Goal: Task Accomplishment & Management: Manage account settings

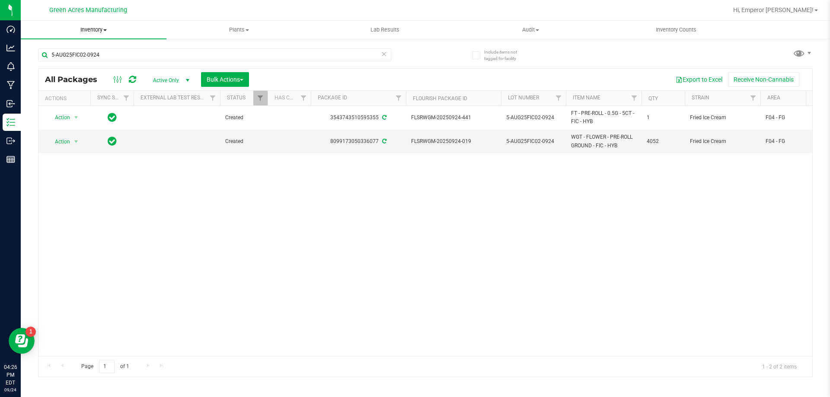
type input "5-AUG25FIC02-0924"
click at [102, 31] on span "Inventory" at bounding box center [94, 30] width 146 height 8
click at [102, 102] on li "From bill of materials" at bounding box center [94, 104] width 146 height 10
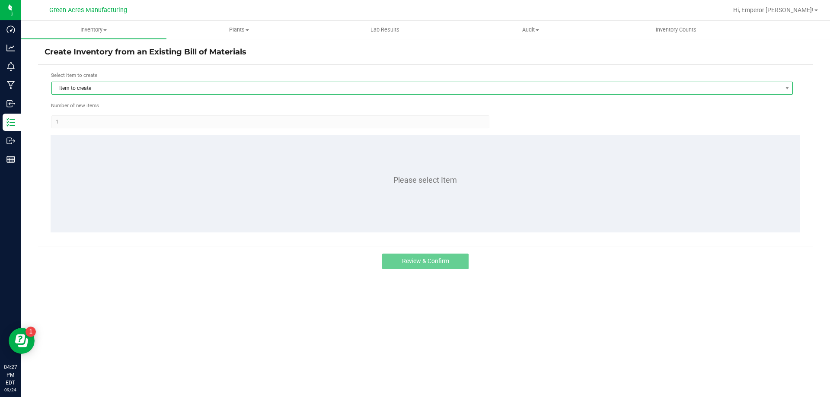
click at [131, 85] on span "Item to create" at bounding box center [417, 88] width 730 height 12
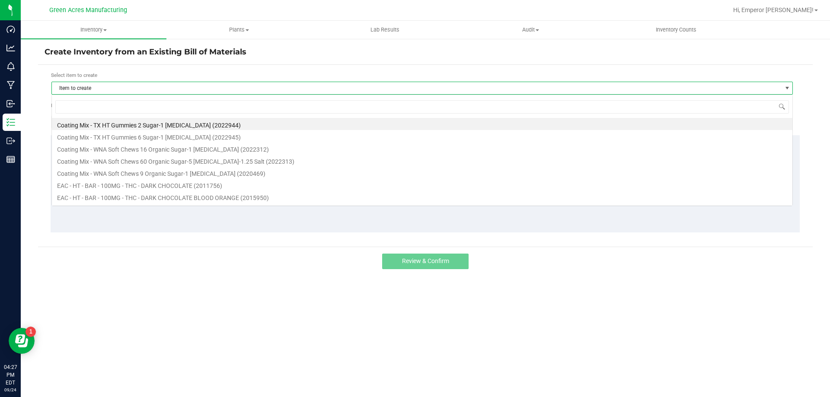
scroll to position [13, 741]
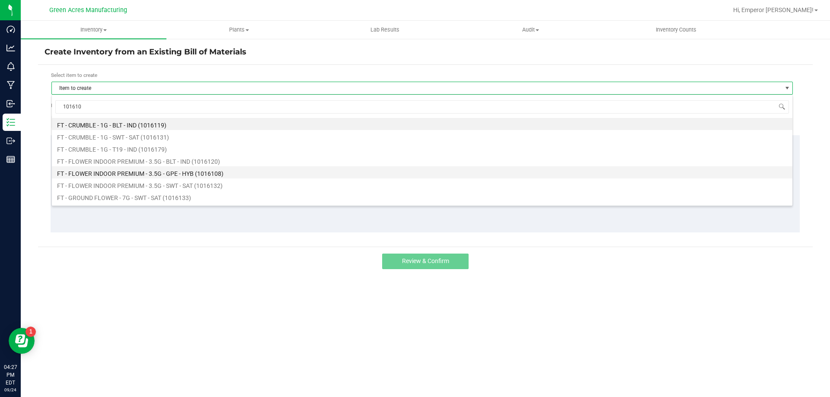
type input "1016100"
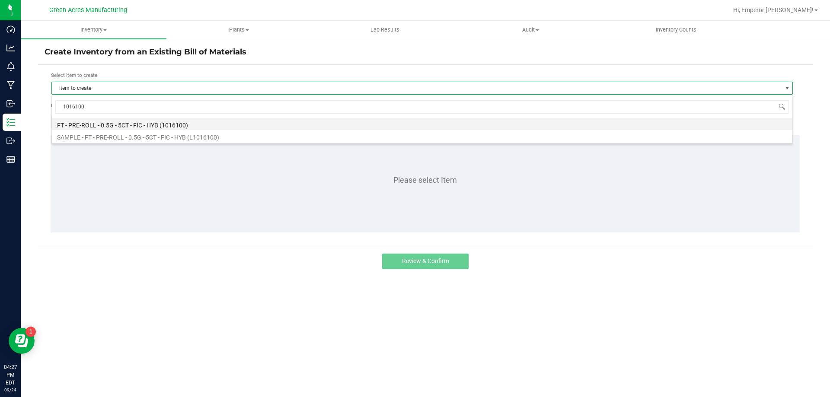
click at [141, 124] on li "FT - PRE-ROLL - 0.5G - 5CT - FIC - HYB (1016100)" at bounding box center [422, 124] width 740 height 12
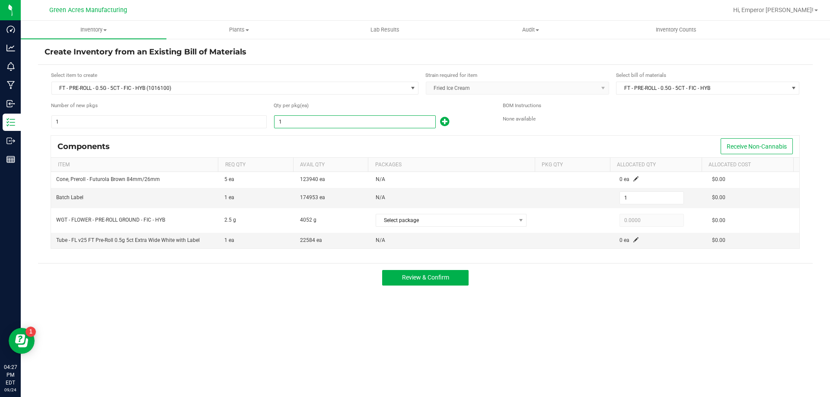
click at [316, 119] on input "1" at bounding box center [354, 122] width 161 height 12
type input "12"
type input "123"
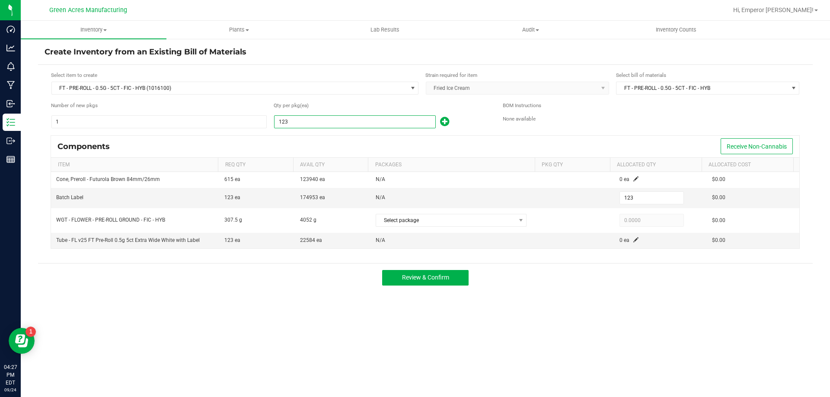
type input "1234"
type input "1,234"
click at [347, 108] on div "Qty per pkg (ea)" at bounding box center [382, 106] width 216 height 8
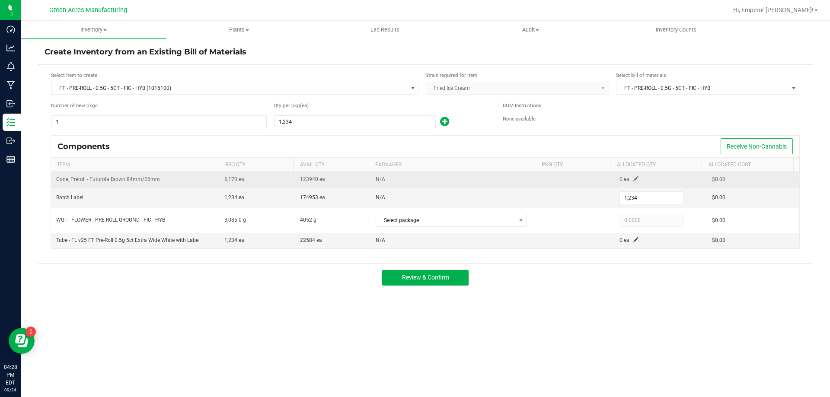
click at [633, 181] on span at bounding box center [635, 178] width 5 height 5
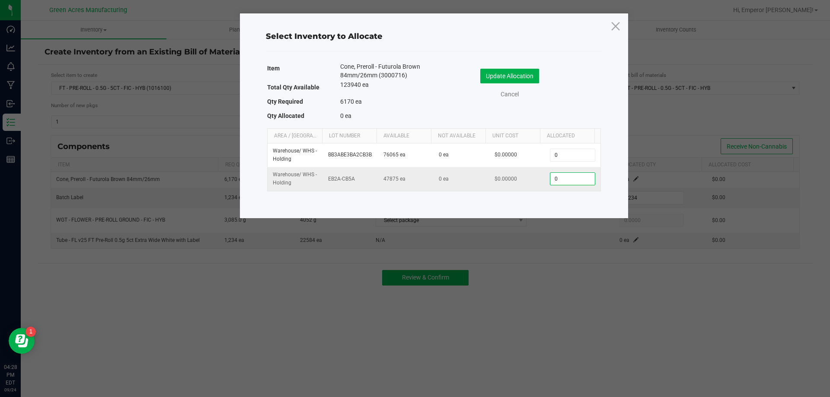
click at [571, 182] on input "0" at bounding box center [572, 179] width 44 height 12
type input "6,170"
click at [499, 76] on button "Update Allocation" at bounding box center [509, 76] width 59 height 15
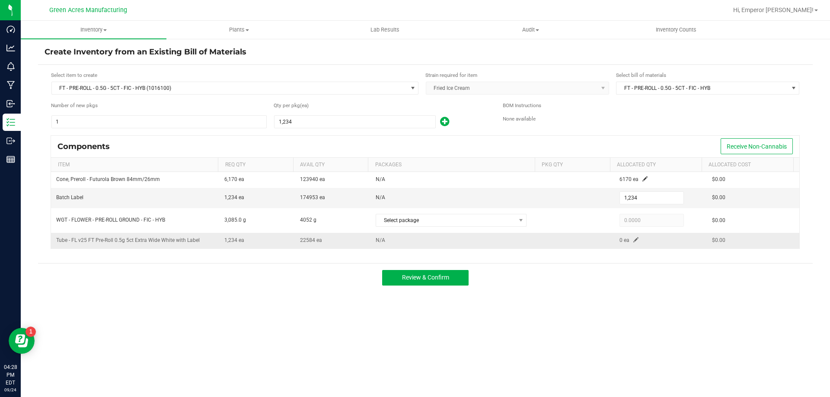
click at [633, 239] on span at bounding box center [635, 239] width 5 height 5
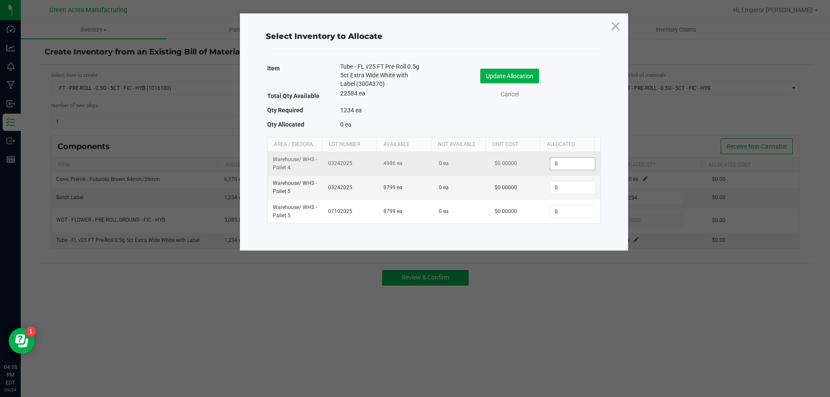
click at [577, 168] on input "0" at bounding box center [572, 164] width 44 height 12
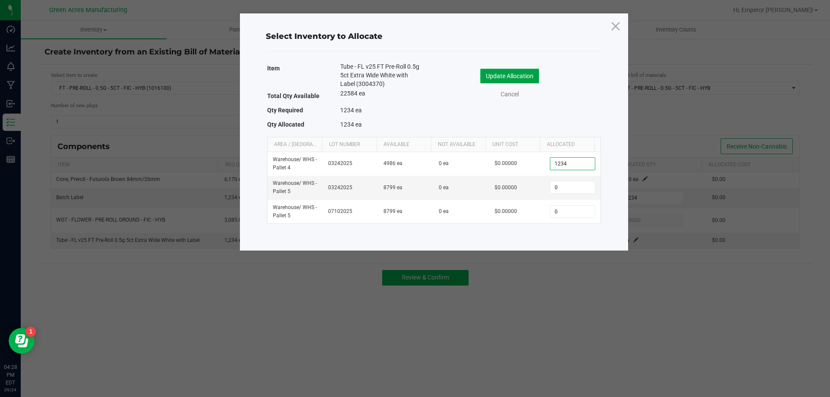
type input "1,234"
click at [525, 73] on button "Update Allocation" at bounding box center [509, 76] width 59 height 15
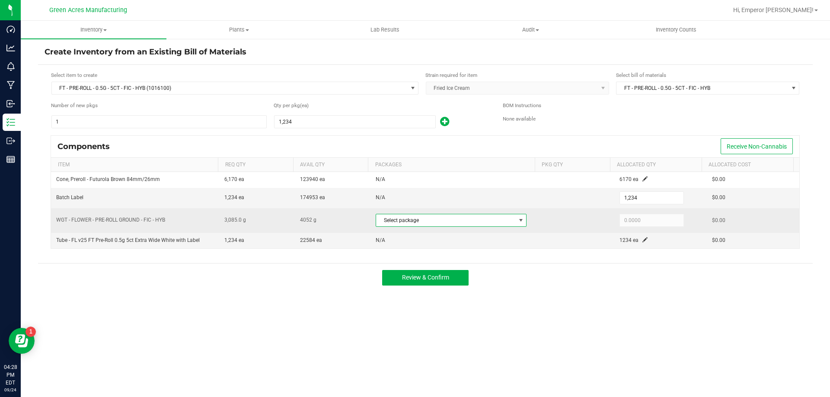
click at [421, 221] on span "Select package" at bounding box center [445, 220] width 139 height 12
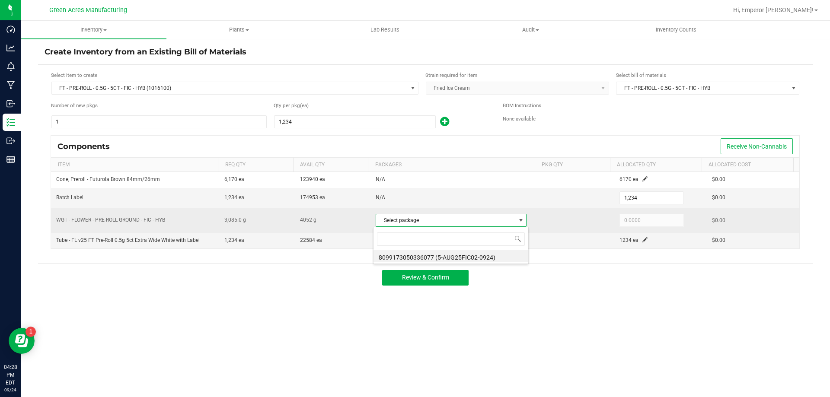
scroll to position [13, 149]
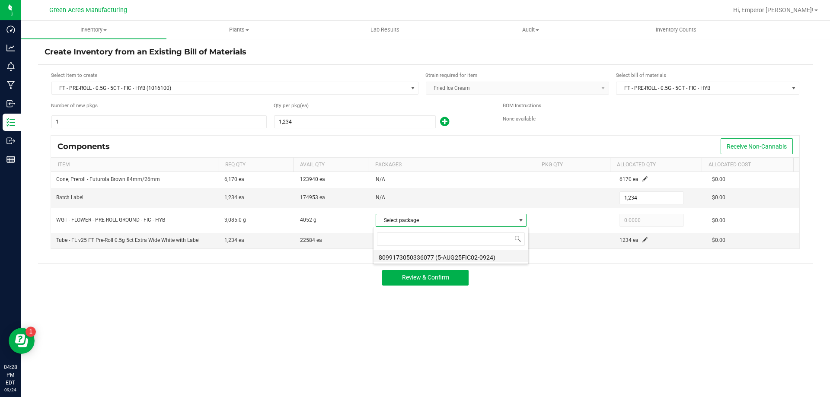
click at [427, 258] on li "8099173050336077 (5-AUG25FIC02-0924)" at bounding box center [450, 256] width 155 height 12
type input "3,085.0000"
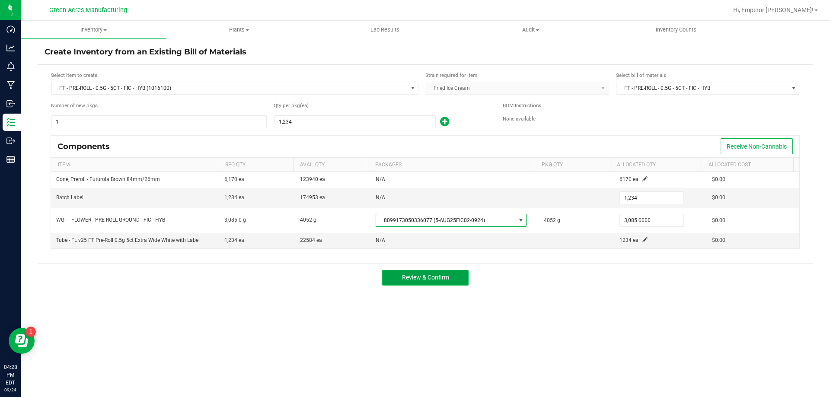
click at [428, 281] on span "Review & Confirm" at bounding box center [425, 277] width 47 height 7
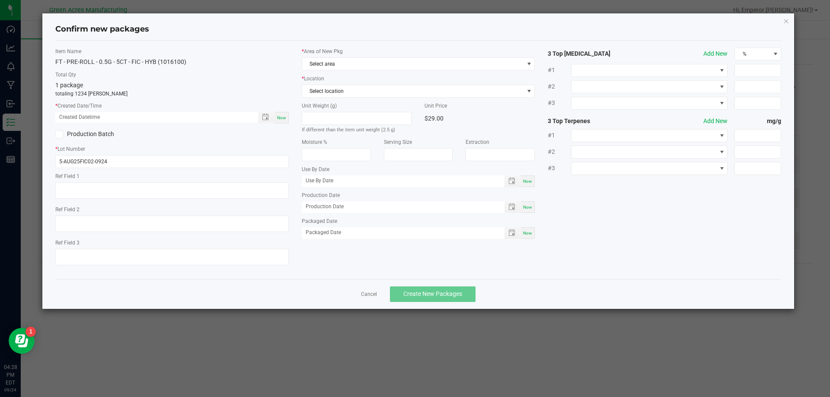
click at [280, 115] on span "Now" at bounding box center [281, 117] width 9 height 5
type input "[DATE] 04:28 PM"
click at [350, 64] on span "Select area" at bounding box center [413, 64] width 222 height 12
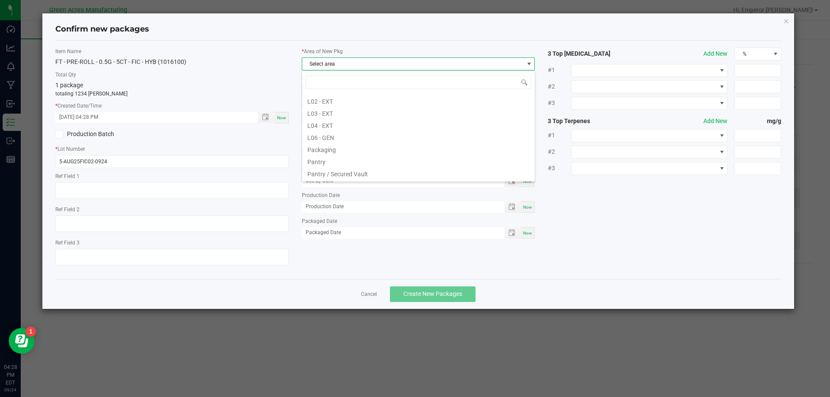
scroll to position [216, 0]
click at [352, 135] on li "Pantry / Secured Vault" at bounding box center [418, 137] width 233 height 12
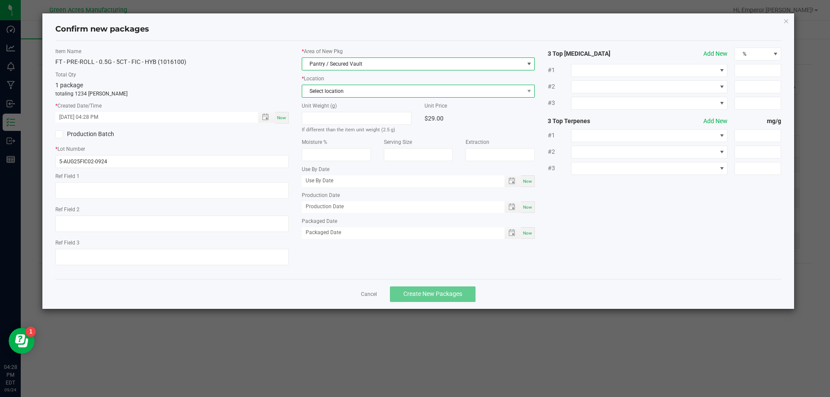
click at [346, 88] on span "Select location" at bounding box center [413, 91] width 222 height 12
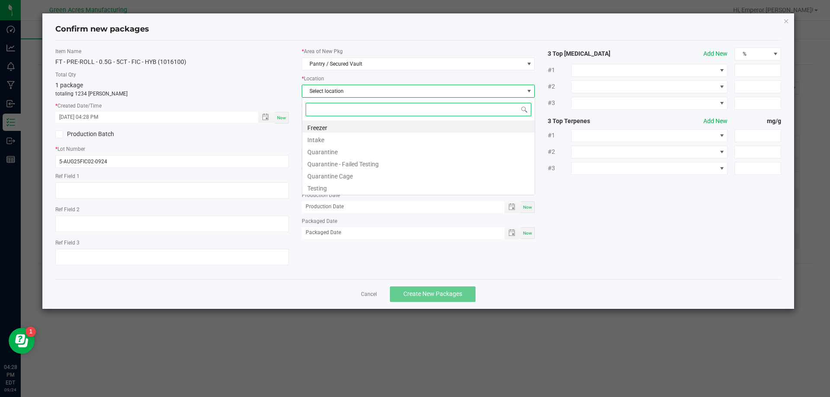
scroll to position [13, 233]
click at [313, 143] on li "Intake" at bounding box center [418, 139] width 233 height 12
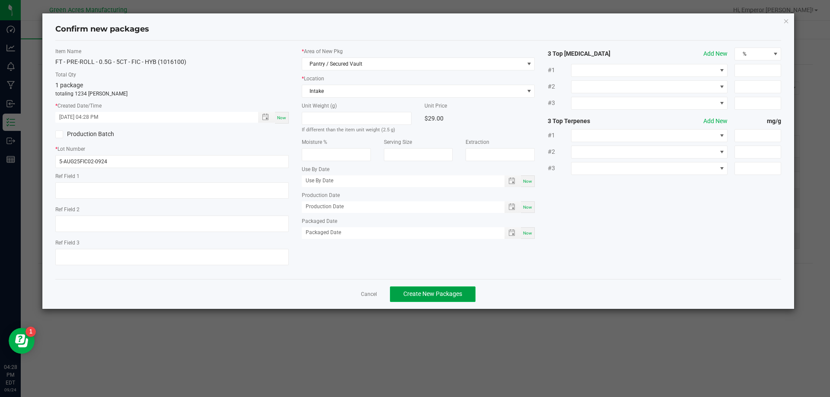
click at [457, 291] on span "Create New Packages" at bounding box center [432, 293] width 59 height 7
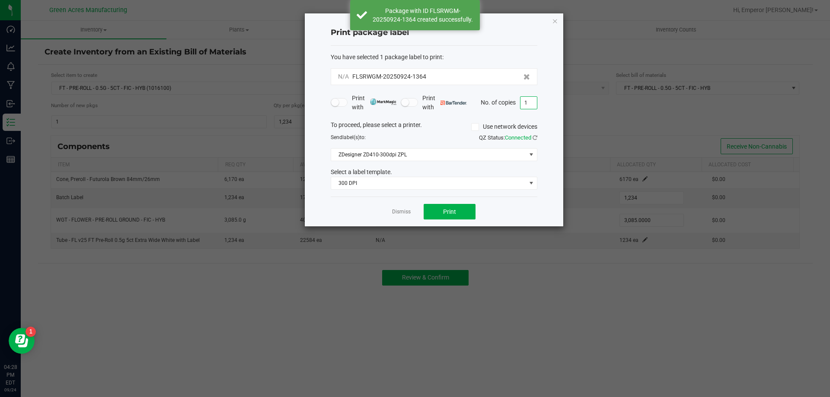
click at [534, 105] on input "1" at bounding box center [528, 103] width 16 height 12
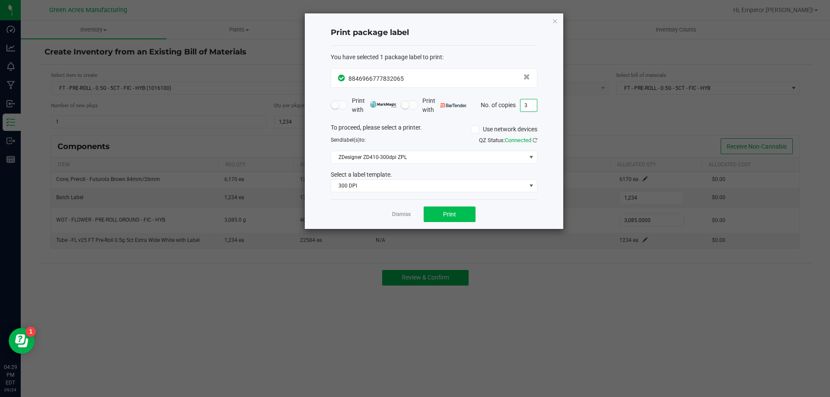
type input "3"
click at [443, 216] on span "Print" at bounding box center [449, 214] width 13 height 7
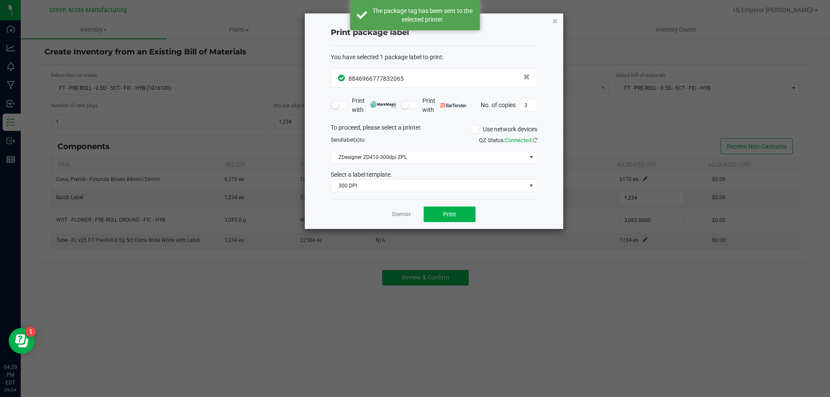
click at [554, 20] on icon "button" at bounding box center [555, 21] width 6 height 10
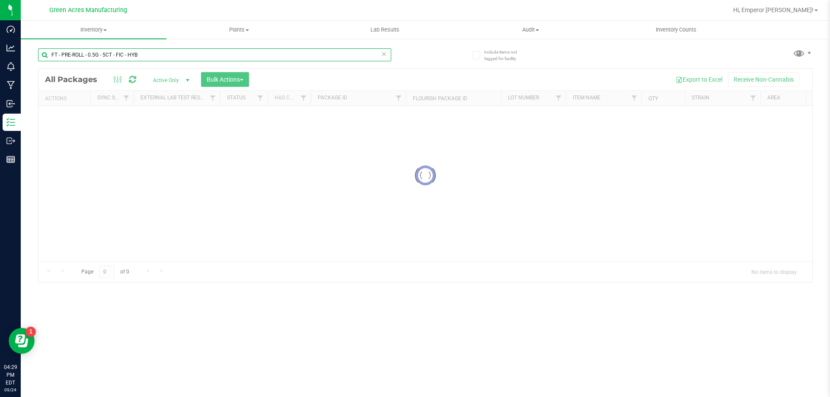
click at [91, 55] on input "FT - PRE-ROLL - 0.5G - 5CT - FIC - HYB" at bounding box center [214, 54] width 353 height 13
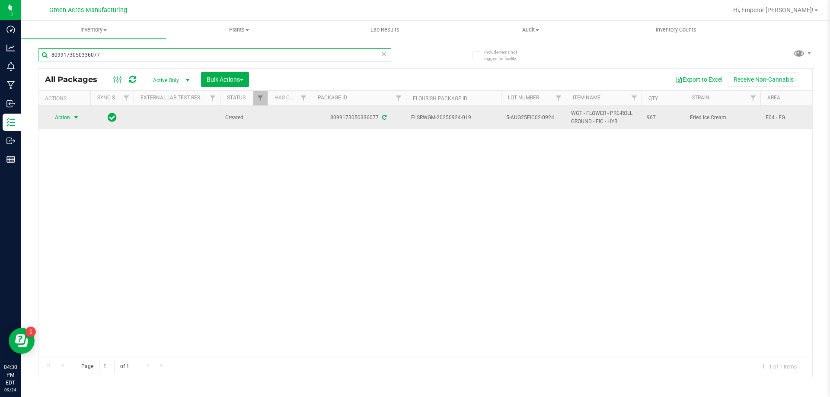
type input "8099173050336077"
click at [74, 113] on span "select" at bounding box center [76, 118] width 11 height 12
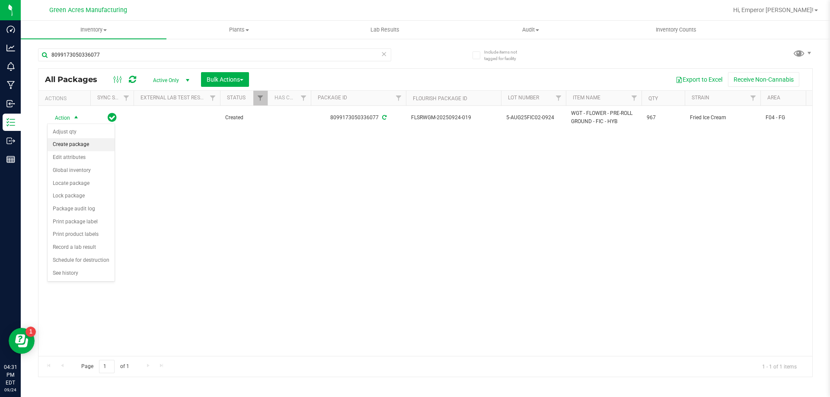
click at [83, 146] on li "Create package" at bounding box center [81, 144] width 67 height 13
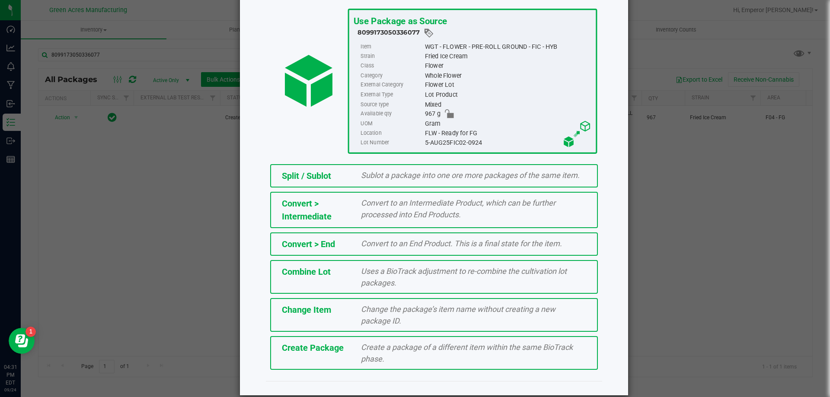
scroll to position [62, 0]
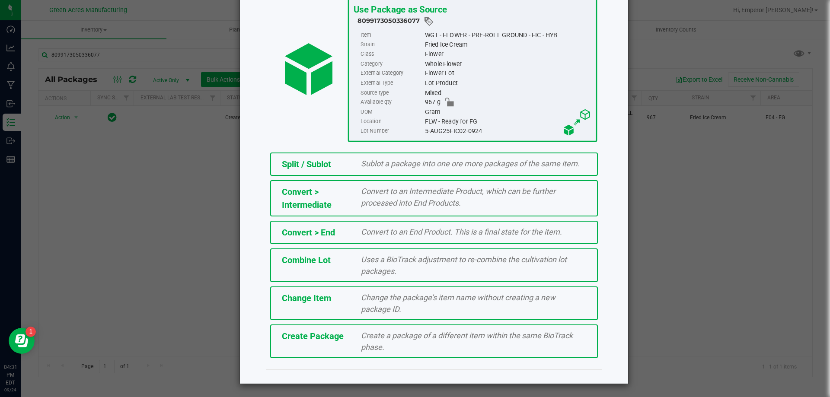
click at [428, 347] on div "Create a package of a different item within the same BioTrack phase." at bounding box center [473, 341] width 238 height 23
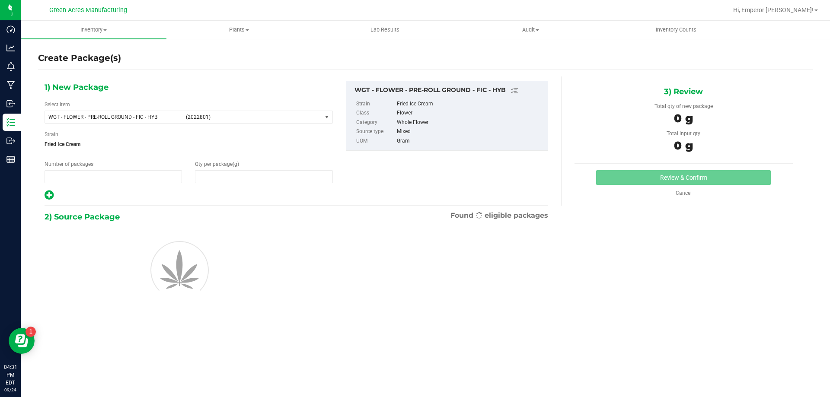
type input "1"
type input "0.0000"
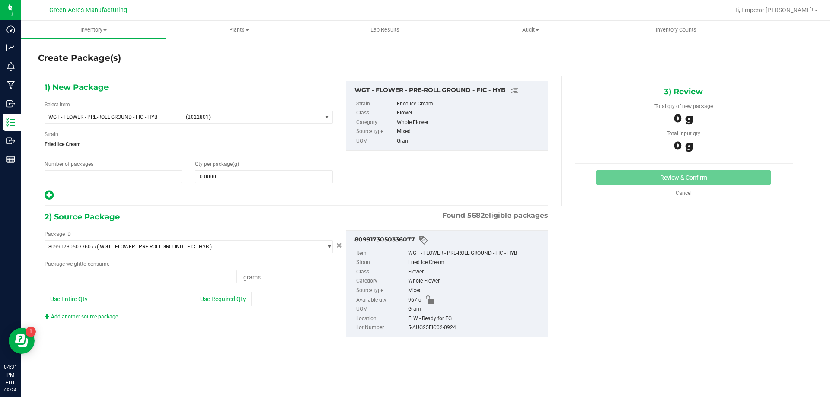
type input "0.0000 g"
click at [287, 170] on span at bounding box center [263, 176] width 137 height 13
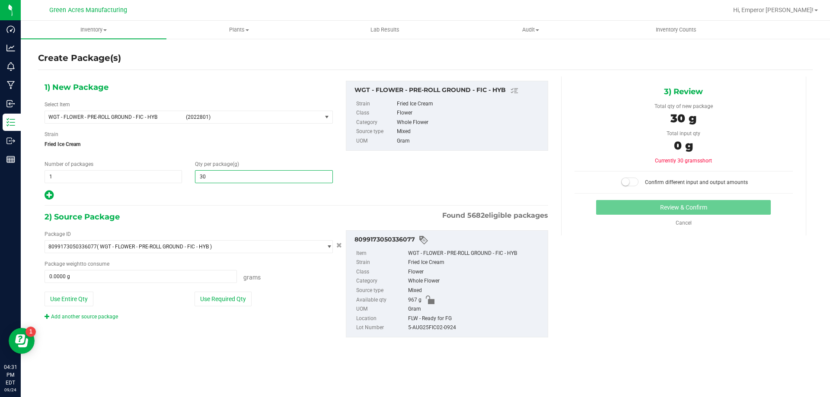
type input "305"
type input "305.0000"
click at [218, 300] on button "Use Required Qty" at bounding box center [222, 299] width 57 height 15
type input "305.0000 g"
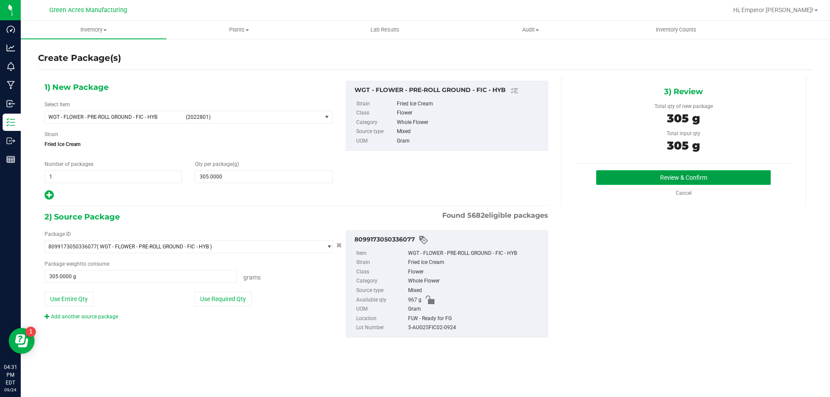
click at [612, 179] on button "Review & Confirm" at bounding box center [683, 177] width 175 height 15
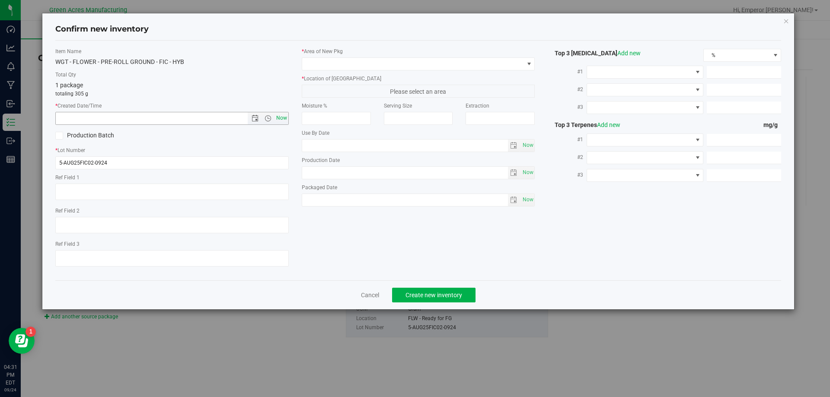
click at [286, 119] on span "Now" at bounding box center [281, 118] width 15 height 13
type input "[DATE] 4:31 PM"
click at [339, 62] on span at bounding box center [413, 64] width 222 height 12
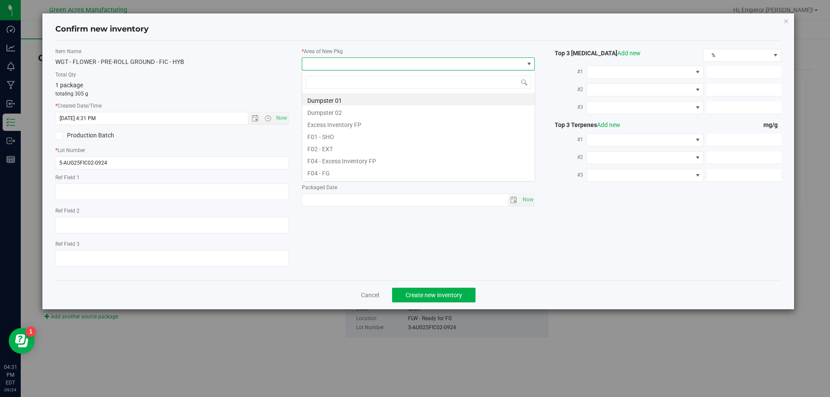
scroll to position [13, 233]
click at [323, 175] on li "F04 - FG" at bounding box center [418, 172] width 233 height 12
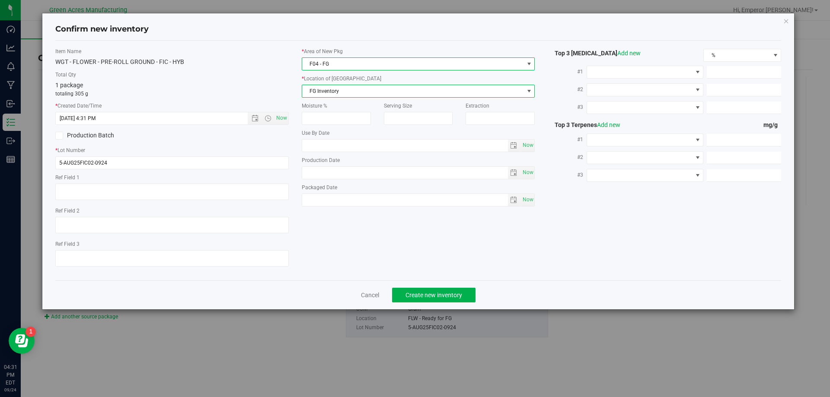
click at [340, 89] on span "FG Inventory" at bounding box center [413, 91] width 222 height 12
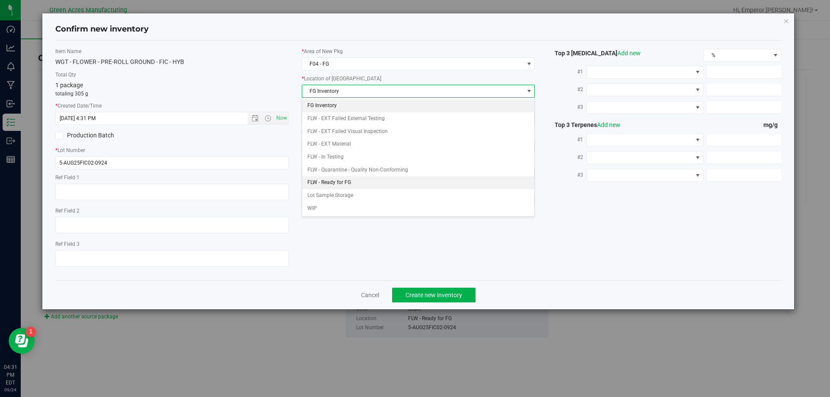
click at [329, 182] on li "FLW - Ready for FG" at bounding box center [418, 182] width 233 height 13
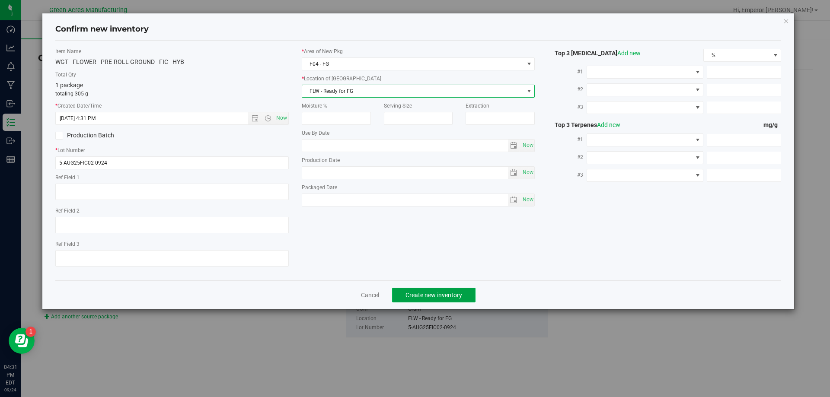
click at [413, 292] on span "Create new inventory" at bounding box center [433, 295] width 57 height 7
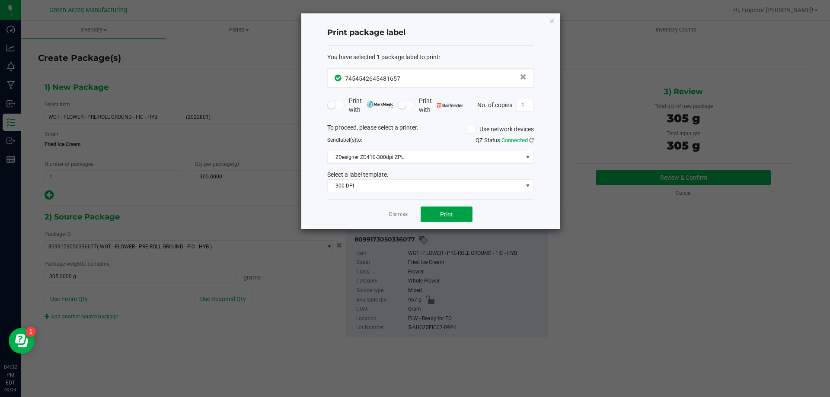
click at [427, 216] on button "Print" at bounding box center [447, 215] width 52 height 16
click at [550, 22] on icon "button" at bounding box center [551, 21] width 6 height 10
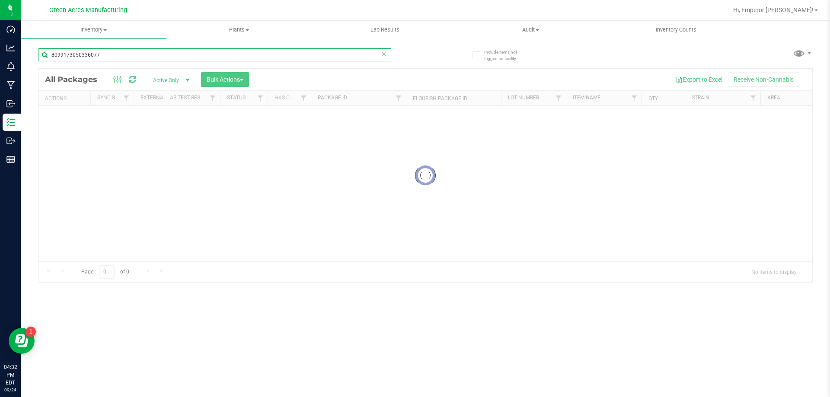
click at [118, 50] on input "8099173050336077" at bounding box center [214, 54] width 353 height 13
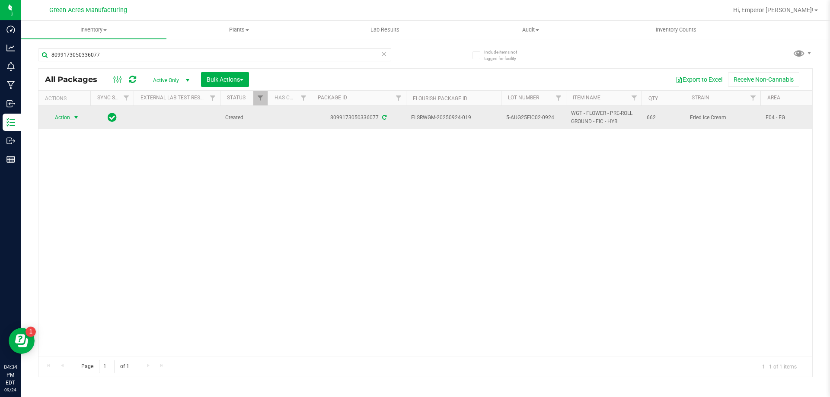
click at [71, 117] on span "select" at bounding box center [76, 118] width 11 height 12
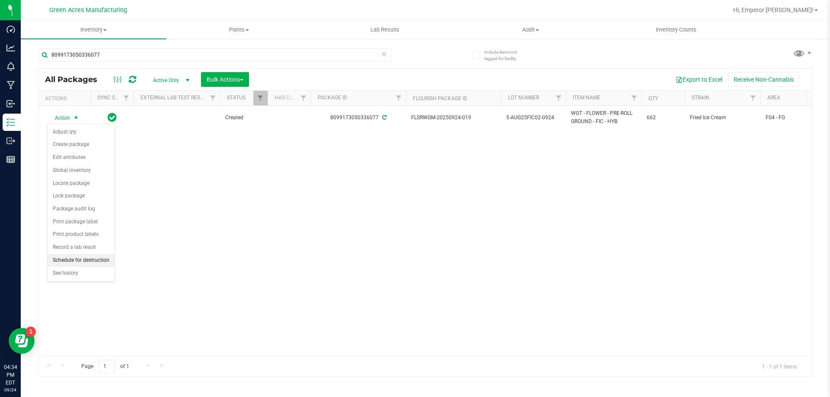
click at [78, 261] on li "Schedule for destruction" at bounding box center [81, 260] width 67 height 13
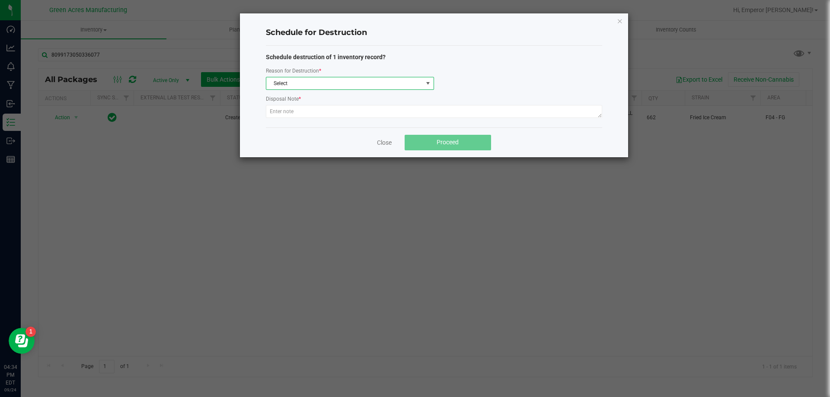
click at [333, 81] on span "Select" at bounding box center [344, 83] width 156 height 12
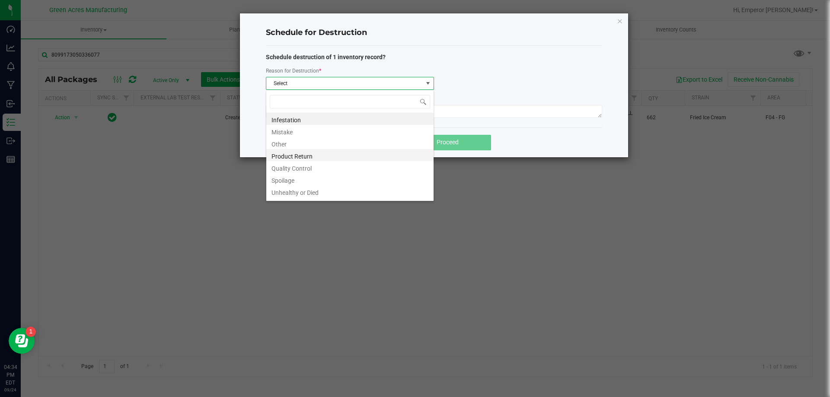
scroll to position [10, 0]
click at [310, 194] on li "Waste" at bounding box center [349, 193] width 167 height 12
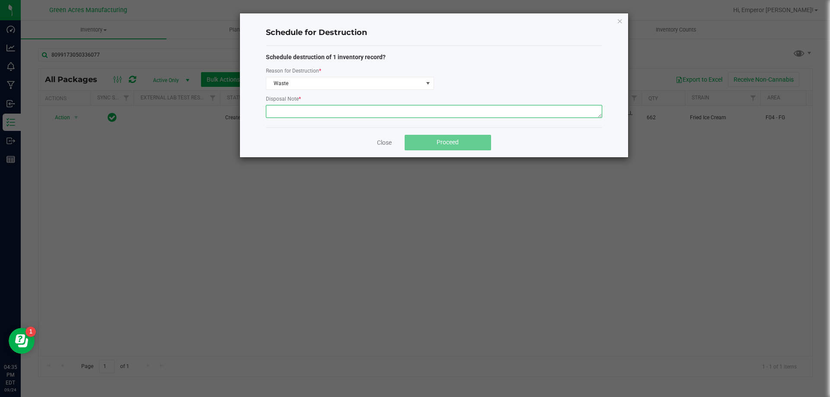
click at [317, 113] on textarea at bounding box center [434, 111] width 336 height 13
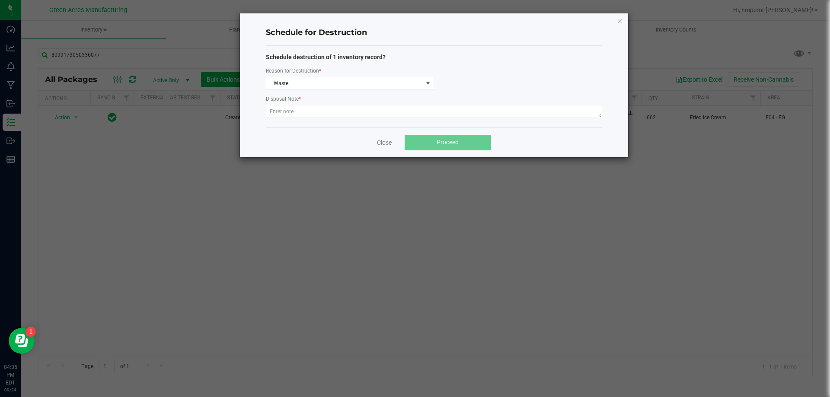
drag, startPoint x: 317, startPoint y: 113, endPoint x: 226, endPoint y: 146, distance: 97.1
click at [226, 146] on div "Schedule for Destruction Schedule destruction of 1 inventory record? Reason for…" at bounding box center [418, 85] width 420 height 145
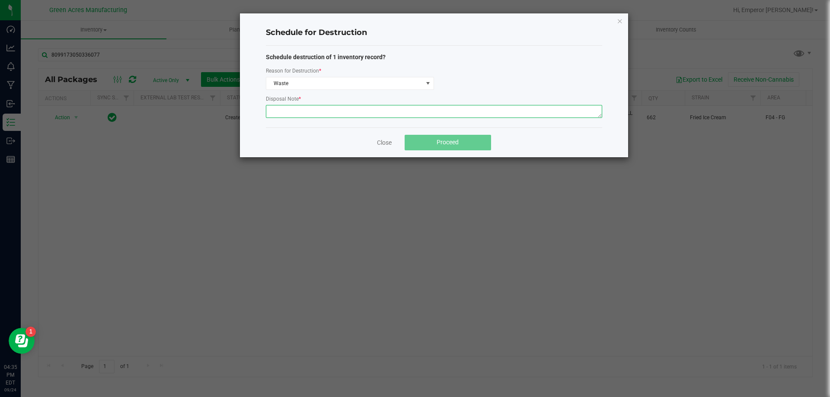
click at [428, 114] on textarea at bounding box center [434, 111] width 336 height 13
paste textarea "WASTE FROM FLEXPAK PRODUCTION/PACKING"
type textarea "WASTE FROM FLEXPAK PRODUCTION/PACKING"
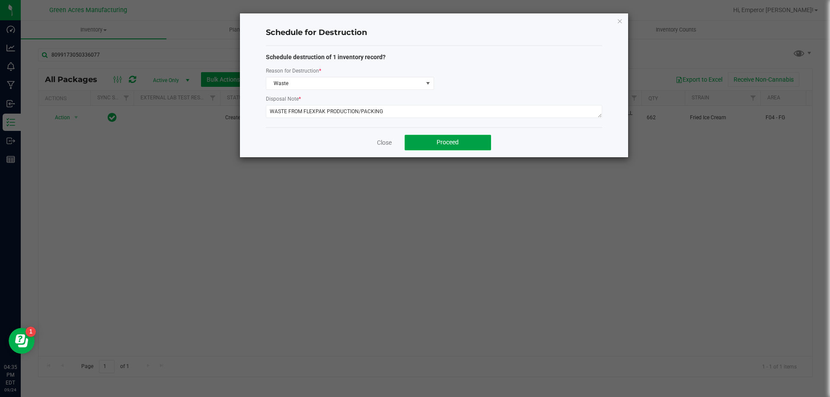
click at [438, 147] on button "Proceed" at bounding box center [448, 143] width 86 height 16
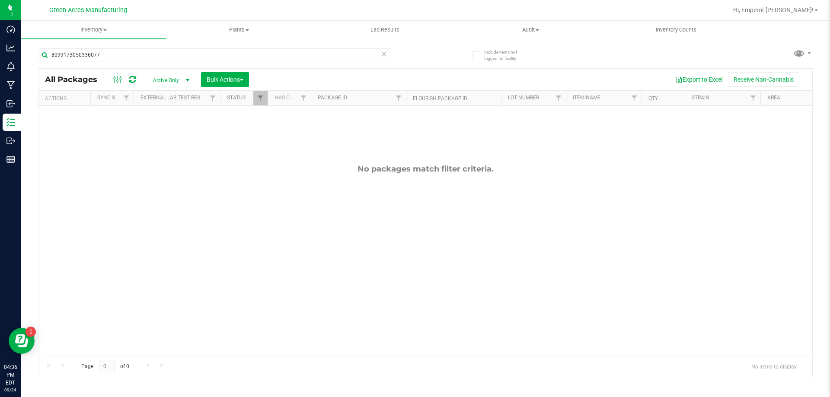
click at [385, 53] on icon at bounding box center [384, 53] width 6 height 10
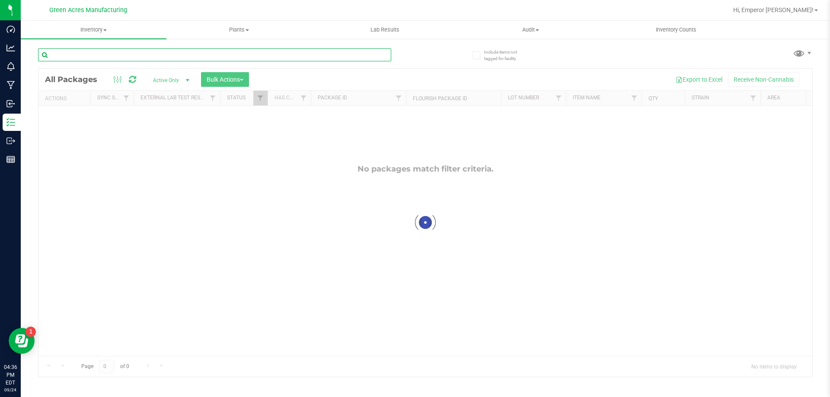
click at [348, 49] on input "text" at bounding box center [214, 54] width 353 height 13
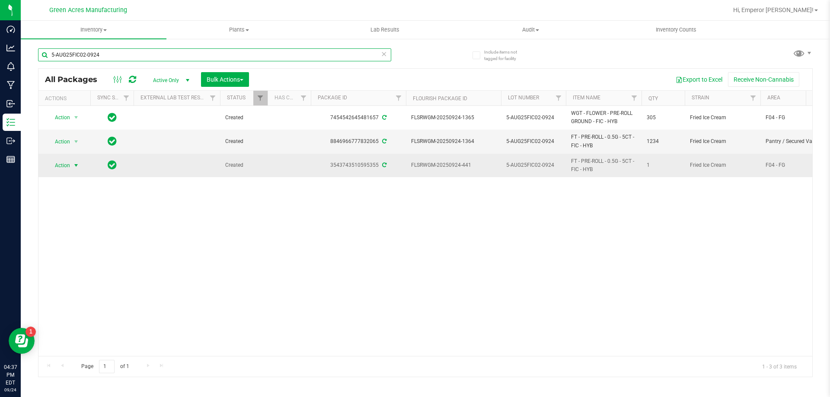
type input "5-AUG25FIC02-0924"
click at [75, 169] on span "select" at bounding box center [76, 165] width 11 height 12
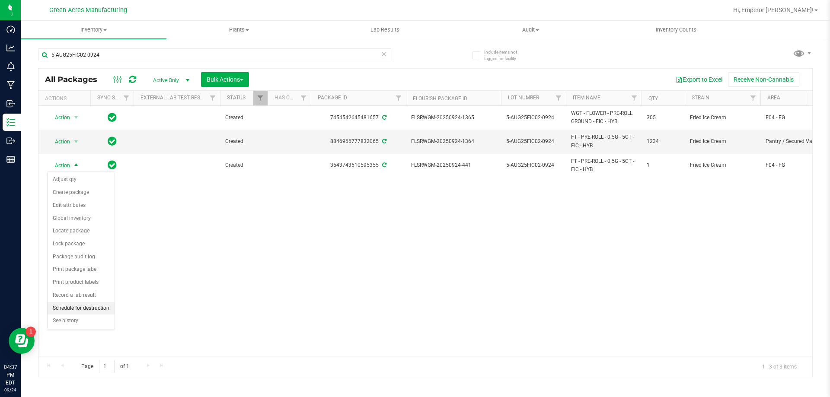
click at [85, 311] on li "Schedule for destruction" at bounding box center [81, 308] width 67 height 13
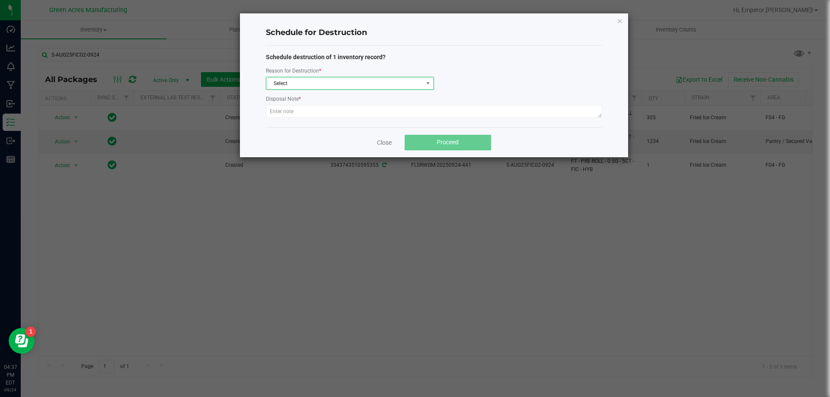
click at [327, 81] on span "Select" at bounding box center [344, 83] width 156 height 12
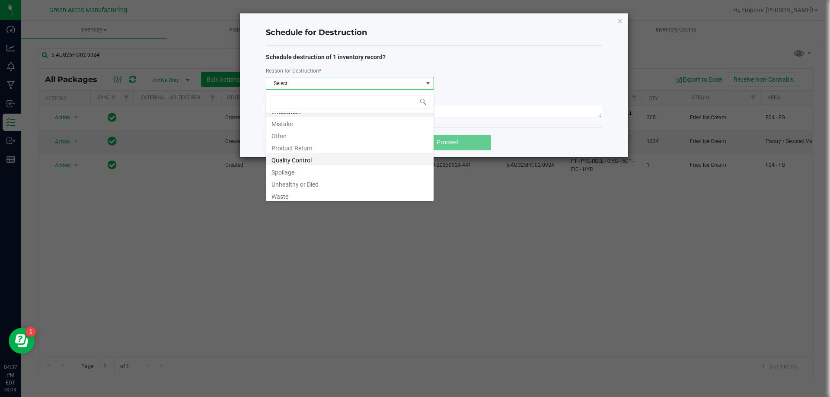
scroll to position [10, 0]
click at [338, 190] on li "Waste" at bounding box center [349, 193] width 167 height 12
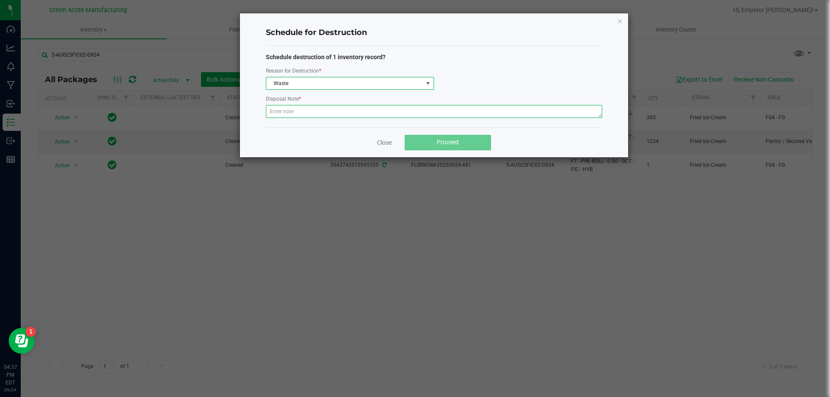
click at [322, 107] on textarea at bounding box center [434, 111] width 336 height 13
paste textarea "WASTE FROM WHOLE FLOWER PACKING PROCESS"
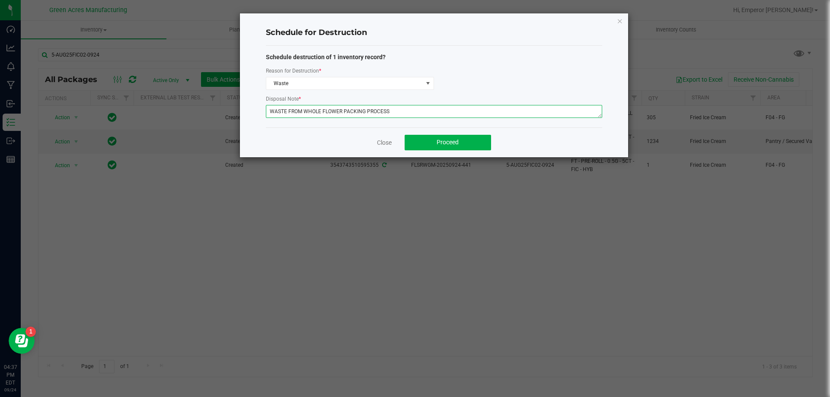
click at [322, 109] on textarea "WASTE FROM WHOLE FLOWER PACKING PROCESS" at bounding box center [434, 111] width 336 height 13
click at [344, 107] on textarea "WASTE FROM FLEXPAK FLOWER PACKING PROCESS" at bounding box center [434, 111] width 336 height 13
click at [347, 108] on textarea "WASTE FROM FLEXPAK FLOWER PACKING PROCESS" at bounding box center [434, 111] width 336 height 13
type textarea "WASTE FROM FLEXPAK PACKING PROCESS"
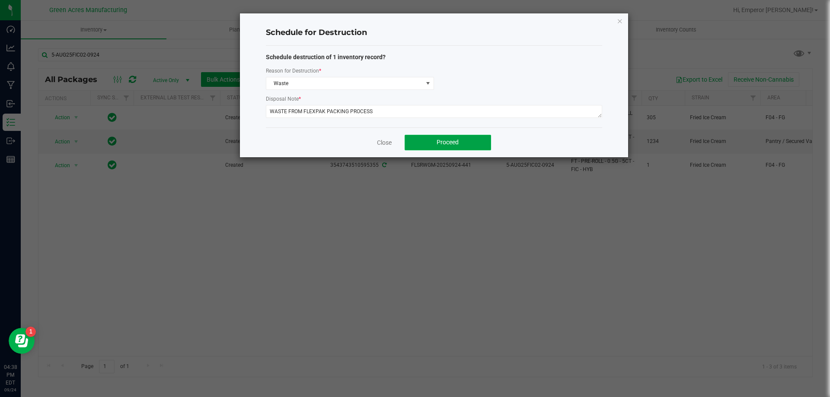
click at [468, 140] on button "Proceed" at bounding box center [448, 143] width 86 height 16
